Goal: Information Seeking & Learning: Learn about a topic

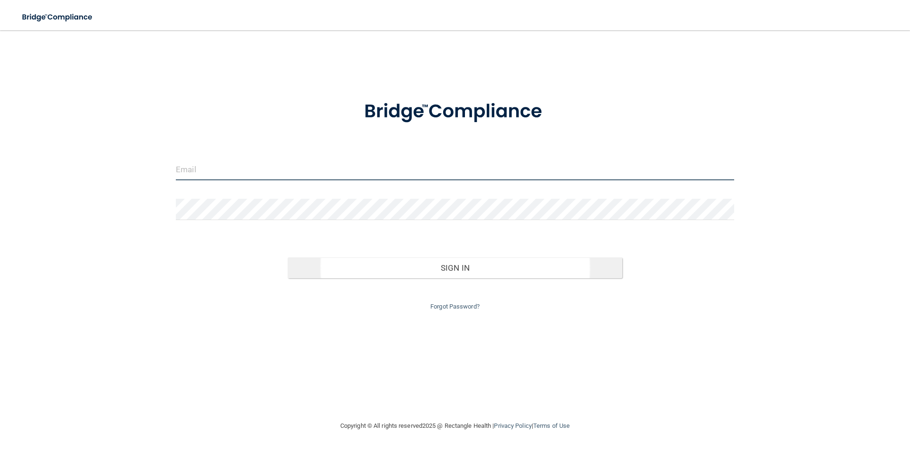
type input "[EMAIL_ADDRESS][DOMAIN_NAME]"
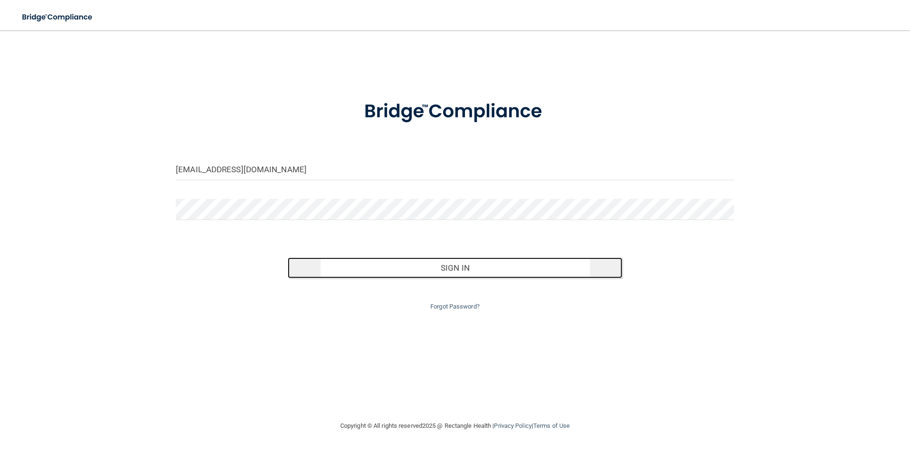
click at [468, 267] on button "Sign In" at bounding box center [455, 268] width 335 height 21
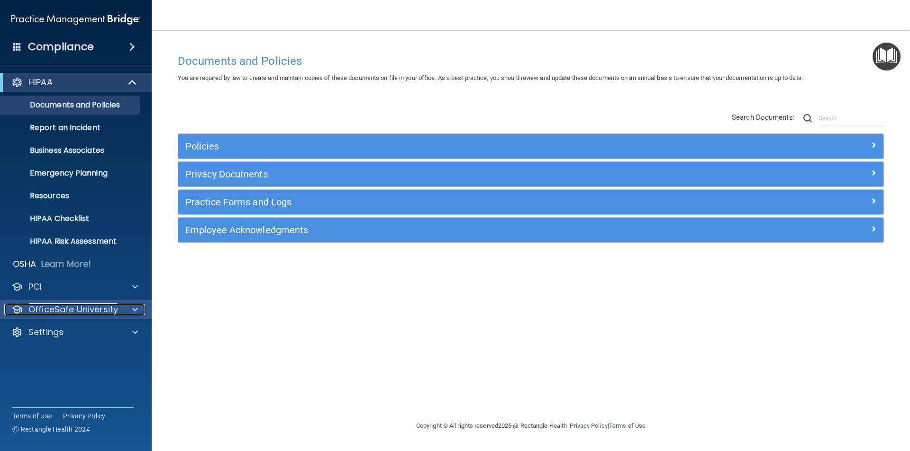
click at [80, 307] on p "OfficeSafe University" at bounding box center [73, 309] width 90 height 11
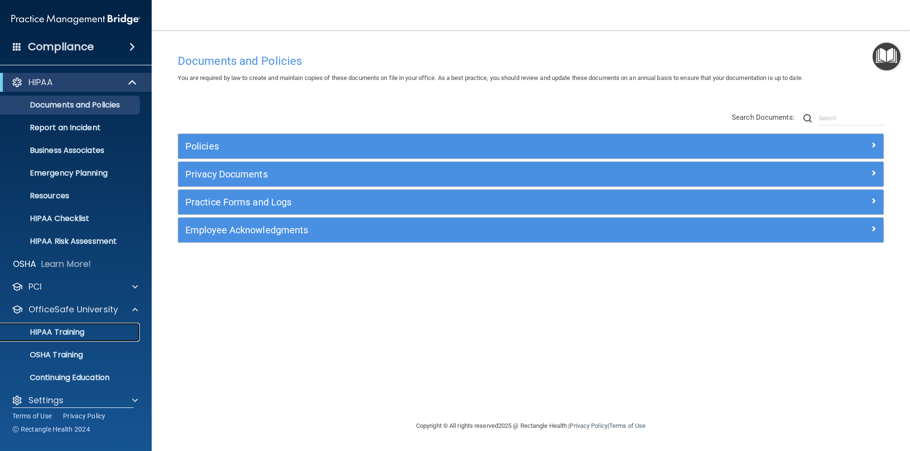
click at [78, 324] on link "HIPAA Training" at bounding box center [65, 332] width 149 height 19
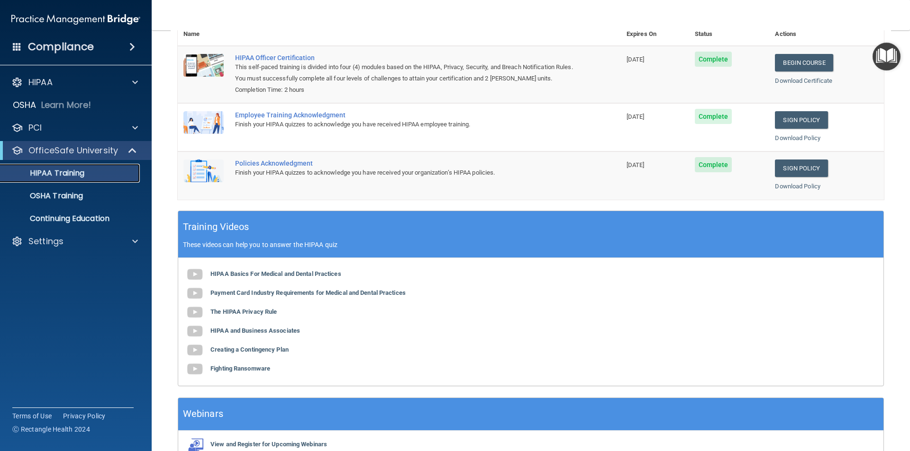
scroll to position [175, 0]
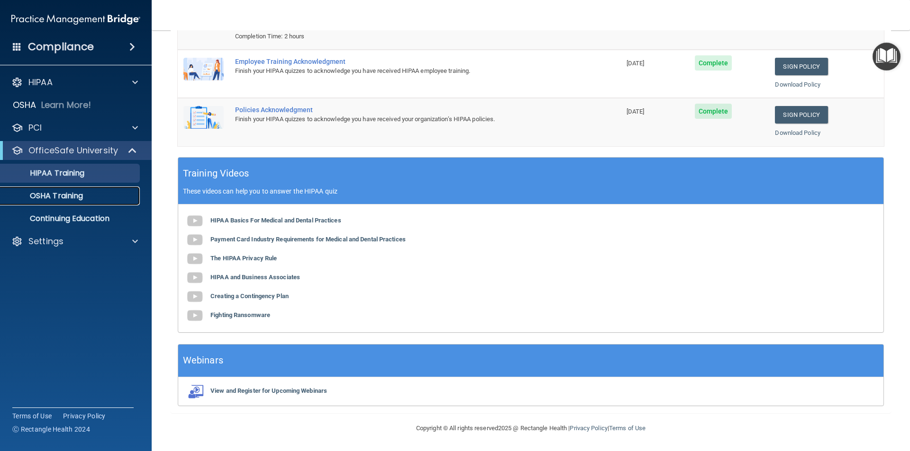
click at [67, 196] on p "OSHA Training" at bounding box center [44, 195] width 77 height 9
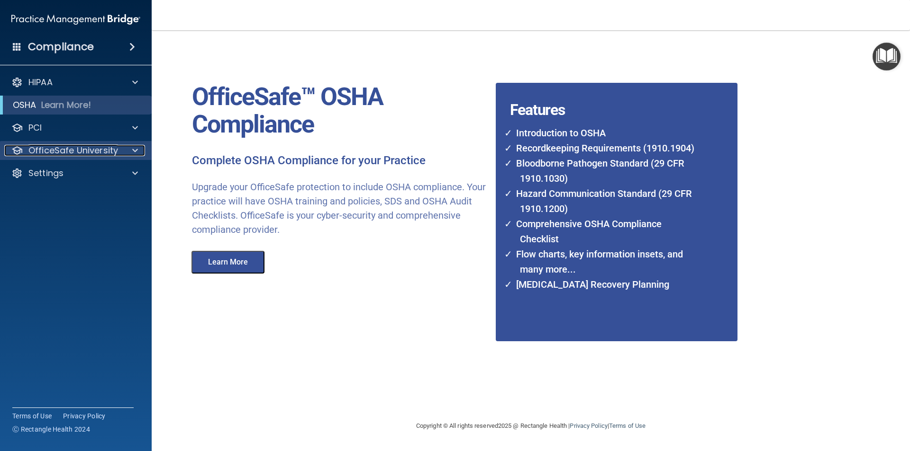
click at [36, 151] on p "OfficeSafe University" at bounding box center [73, 150] width 90 height 11
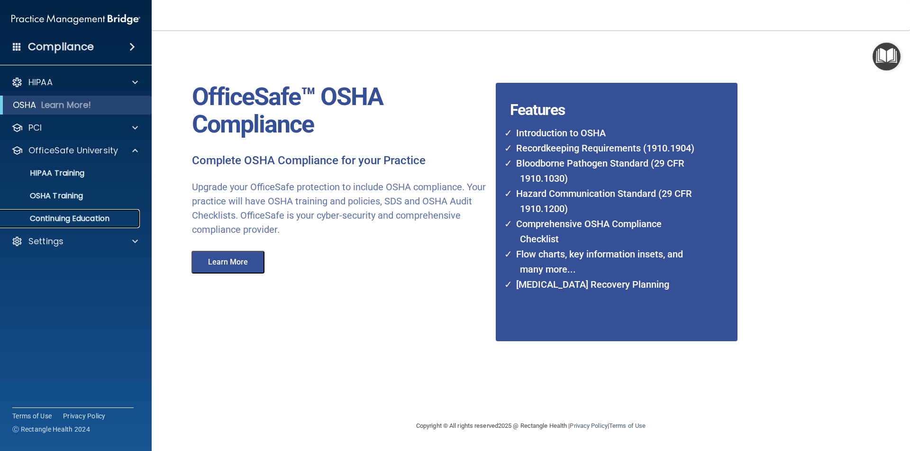
click at [69, 221] on p "Continuing Education" at bounding box center [70, 218] width 129 height 9
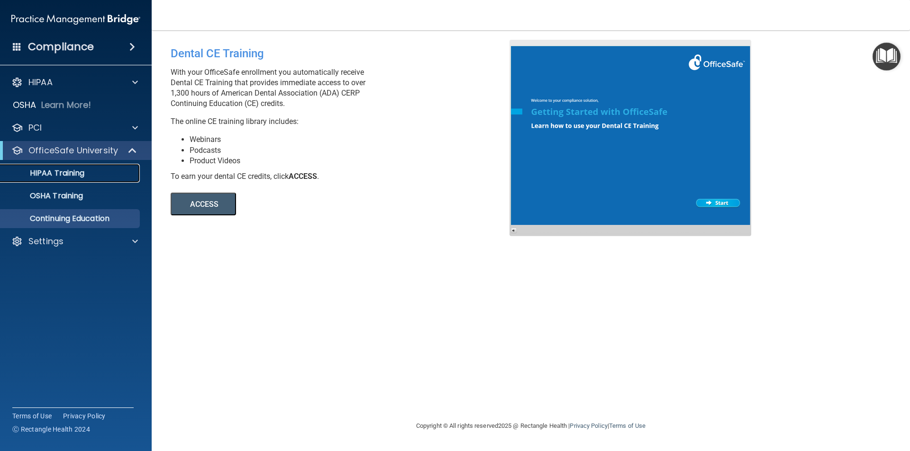
click at [51, 171] on p "HIPAA Training" at bounding box center [45, 173] width 78 height 9
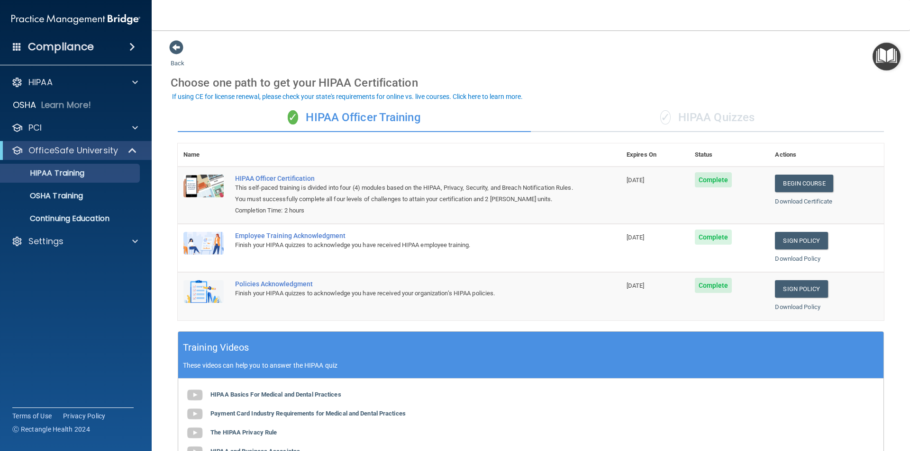
click at [727, 65] on div "Back Choose one path to get your HIPAA Certification ✓ HIPAA Officer Training ✓…" at bounding box center [531, 314] width 720 height 548
click at [805, 71] on div "Choose one path to get your HIPAA Certification" at bounding box center [531, 82] width 720 height 27
click at [694, 114] on div "✓ HIPAA Quizzes" at bounding box center [707, 118] width 353 height 28
